Goal: Task Accomplishment & Management: Complete application form

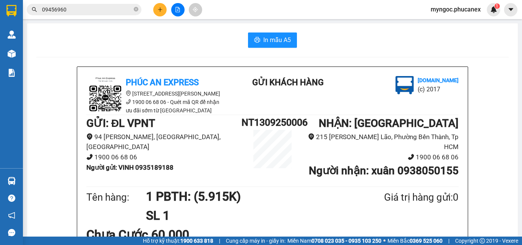
scroll to position [38, 0]
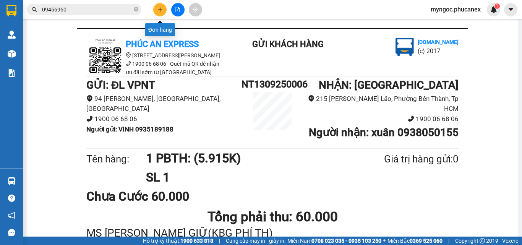
click at [158, 9] on icon "plus" at bounding box center [160, 9] width 5 height 5
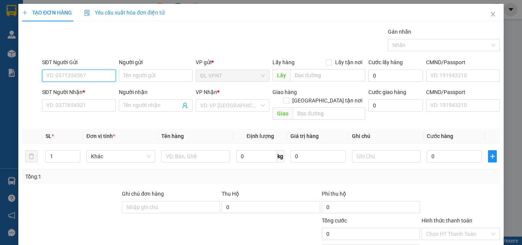
click at [81, 76] on input "SĐT Người Gửi" at bounding box center [79, 76] width 74 height 12
paste input "935703557"
click at [45, 76] on input "935703557" at bounding box center [79, 76] width 74 height 12
type input "0935703557"
click at [92, 89] on div "0935703557 - THẠNH" at bounding box center [78, 91] width 64 height 8
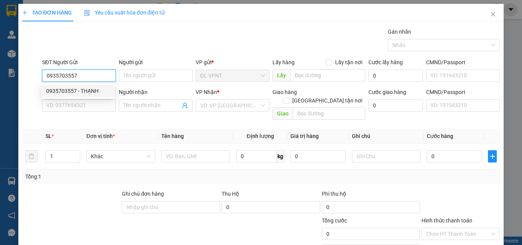
type input "THẠNH"
type input "0924257273"
type input "0935703557"
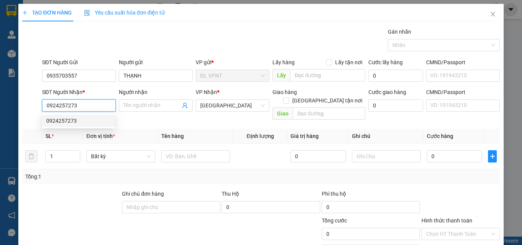
drag, startPoint x: 86, startPoint y: 107, endPoint x: 35, endPoint y: 108, distance: 50.9
click at [35, 108] on div "SĐT Người Nhận * 0924257273 Người nhận Tên người nhận VP Nhận * ĐL Quận 1 Giao …" at bounding box center [260, 105] width 479 height 35
paste input "THU 0977198098"
drag, startPoint x: 58, startPoint y: 106, endPoint x: 41, endPoint y: 106, distance: 16.8
click at [41, 106] on div "SĐT Người Nhận * THU 0977198098 THU 0977198098" at bounding box center [79, 105] width 77 height 35
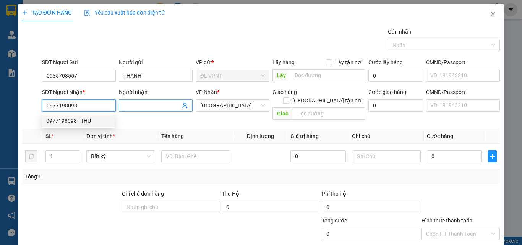
type input "0977198098"
click at [127, 105] on input "Người nhận" at bounding box center [151, 105] width 57 height 8
paste input "THU"
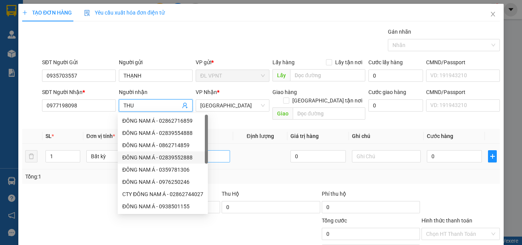
type input "THU"
click at [218, 150] on input "text" at bounding box center [195, 156] width 69 height 12
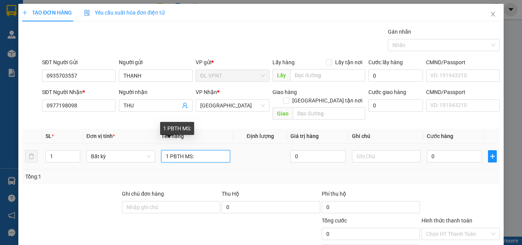
click at [196, 150] on input "1 PBTH MS:" at bounding box center [195, 156] width 69 height 12
paste input "Q51009250327"
type input "1 PBTH MS:Q51009250327(4.410K)"
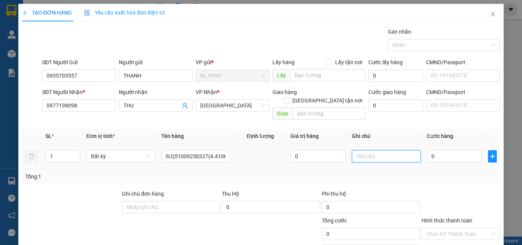
scroll to position [0, 0]
click at [381, 150] on input "text" at bounding box center [386, 156] width 69 height 12
type input "CK MB 15:09 [DATE](KBG PHÍ TH)"
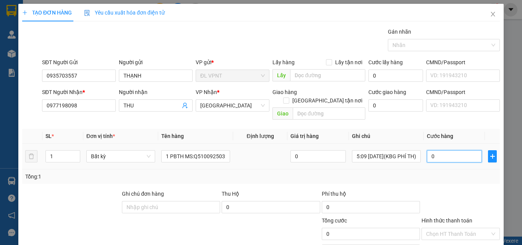
click at [435, 150] on input "0" at bounding box center [454, 156] width 55 height 12
type input "5"
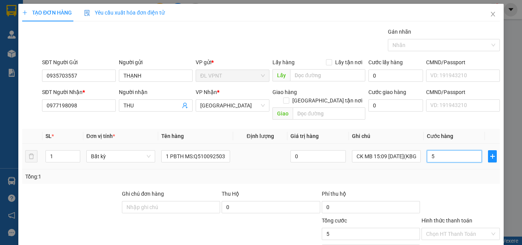
type input "50"
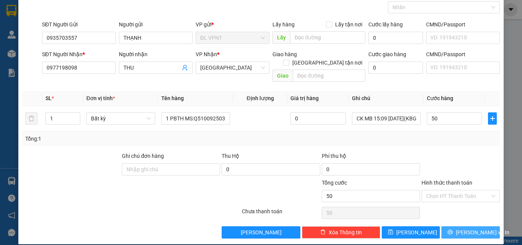
type input "50.000"
click at [460, 229] on button "[PERSON_NAME] và In" at bounding box center [471, 232] width 58 height 12
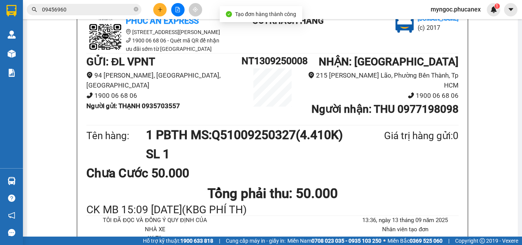
scroll to position [76, 0]
